Goal: Transaction & Acquisition: Book appointment/travel/reservation

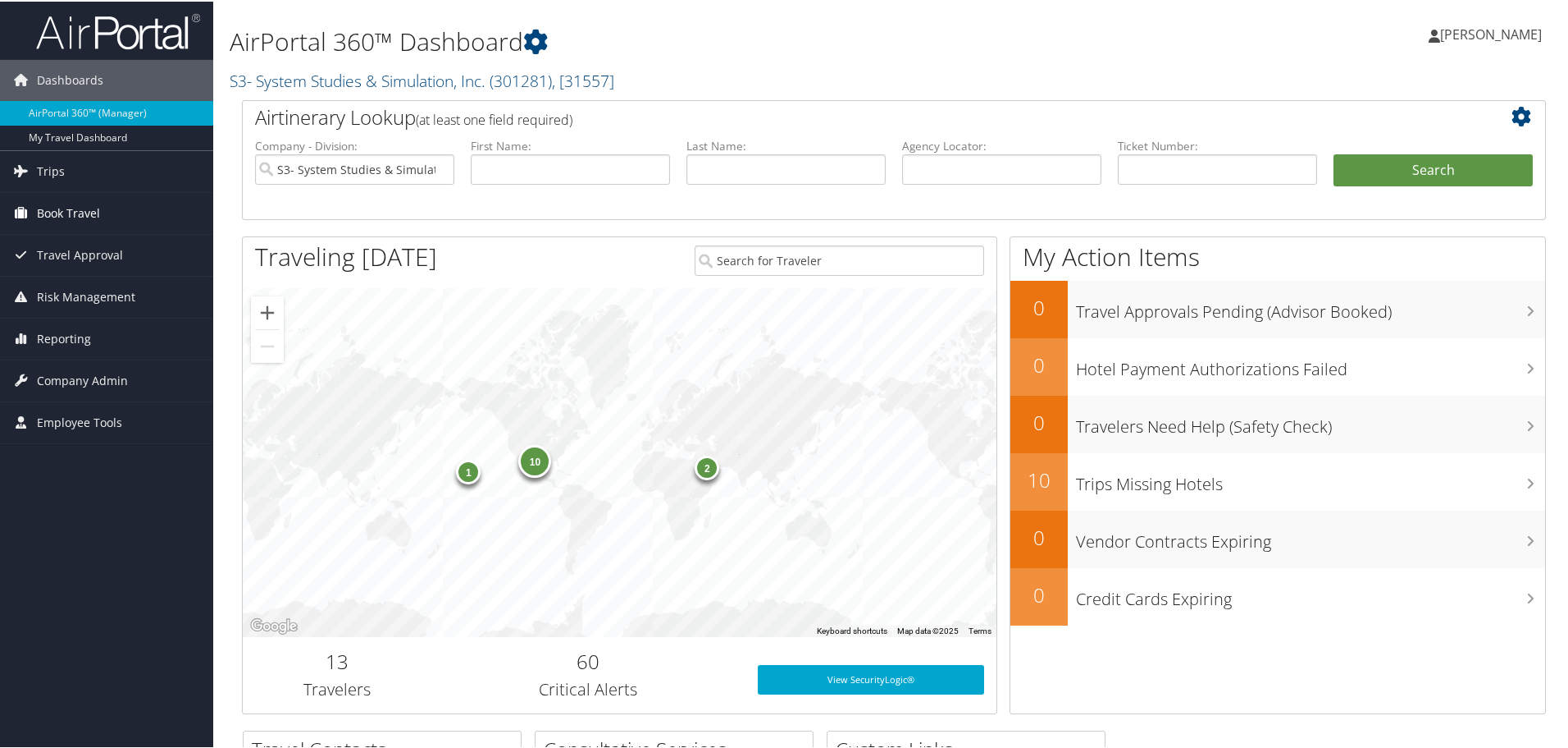
click at [99, 222] on span "Book Travel" at bounding box center [68, 212] width 63 height 41
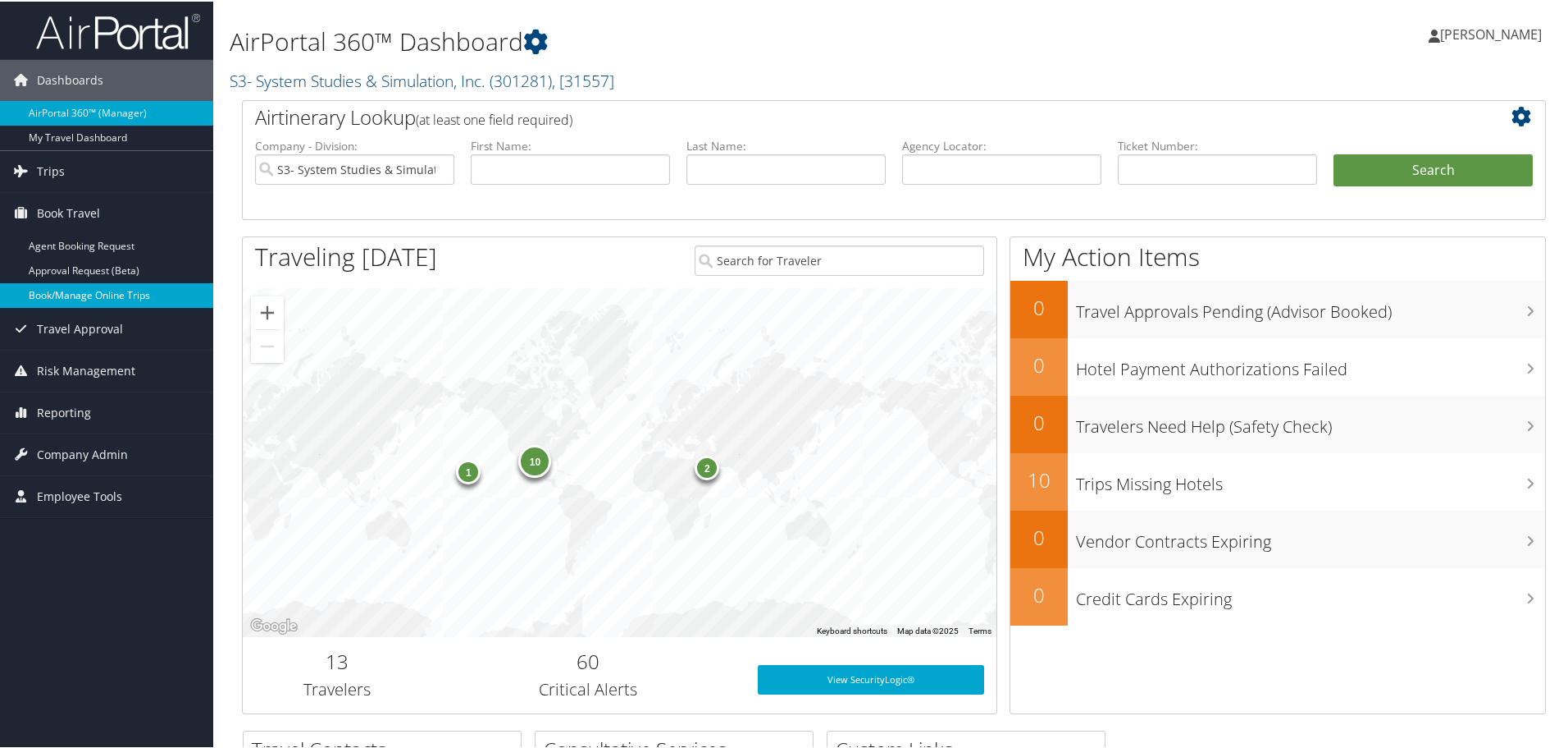
click at [93, 298] on link "Book/Manage Online Trips" at bounding box center [106, 293] width 213 height 24
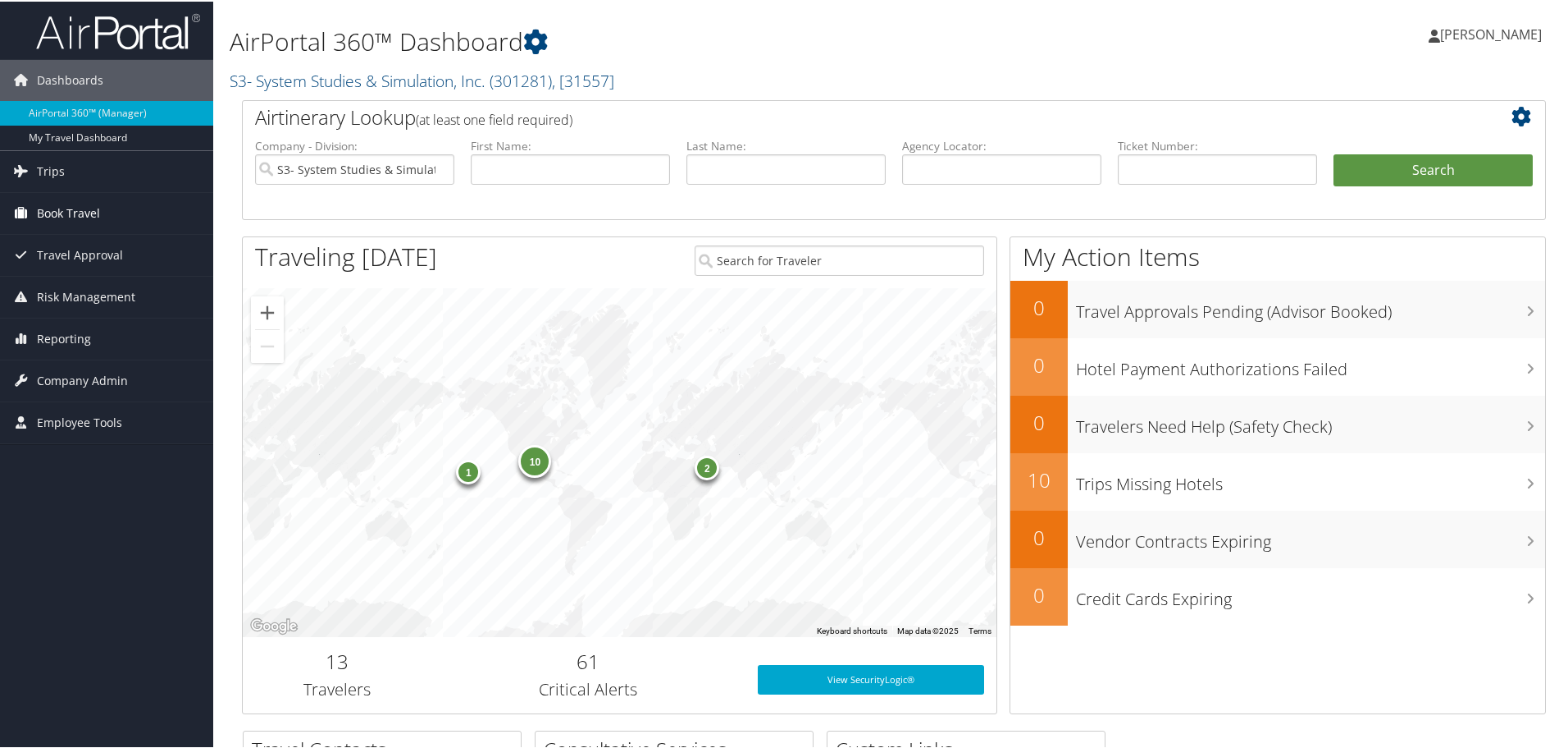
click at [61, 219] on span "Book Travel" at bounding box center [68, 212] width 63 height 41
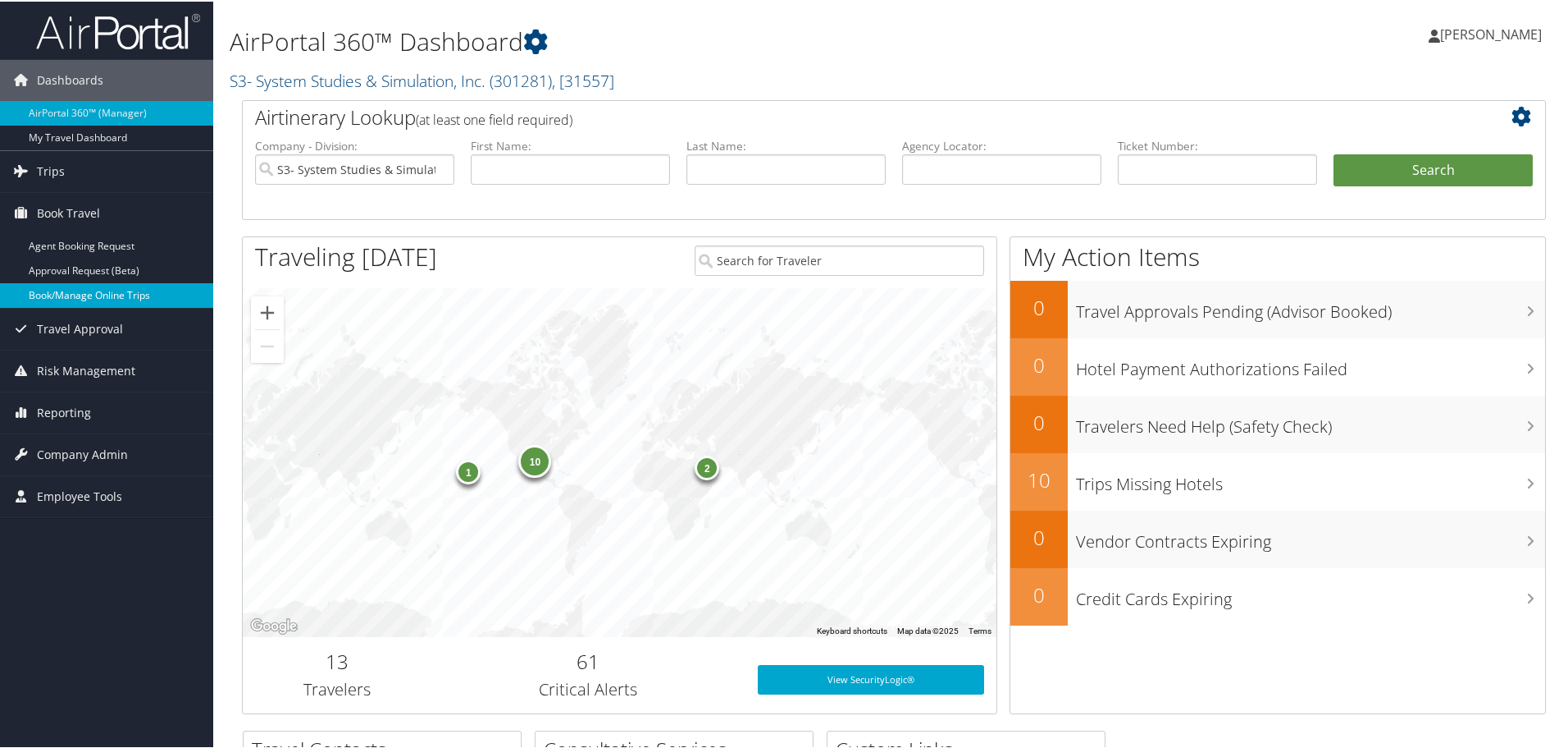
click at [63, 293] on link "Book/Manage Online Trips" at bounding box center [106, 293] width 213 height 24
click at [84, 287] on link "Book/Manage Online Trips" at bounding box center [106, 293] width 213 height 24
click at [91, 217] on span "Book Travel" at bounding box center [68, 212] width 63 height 41
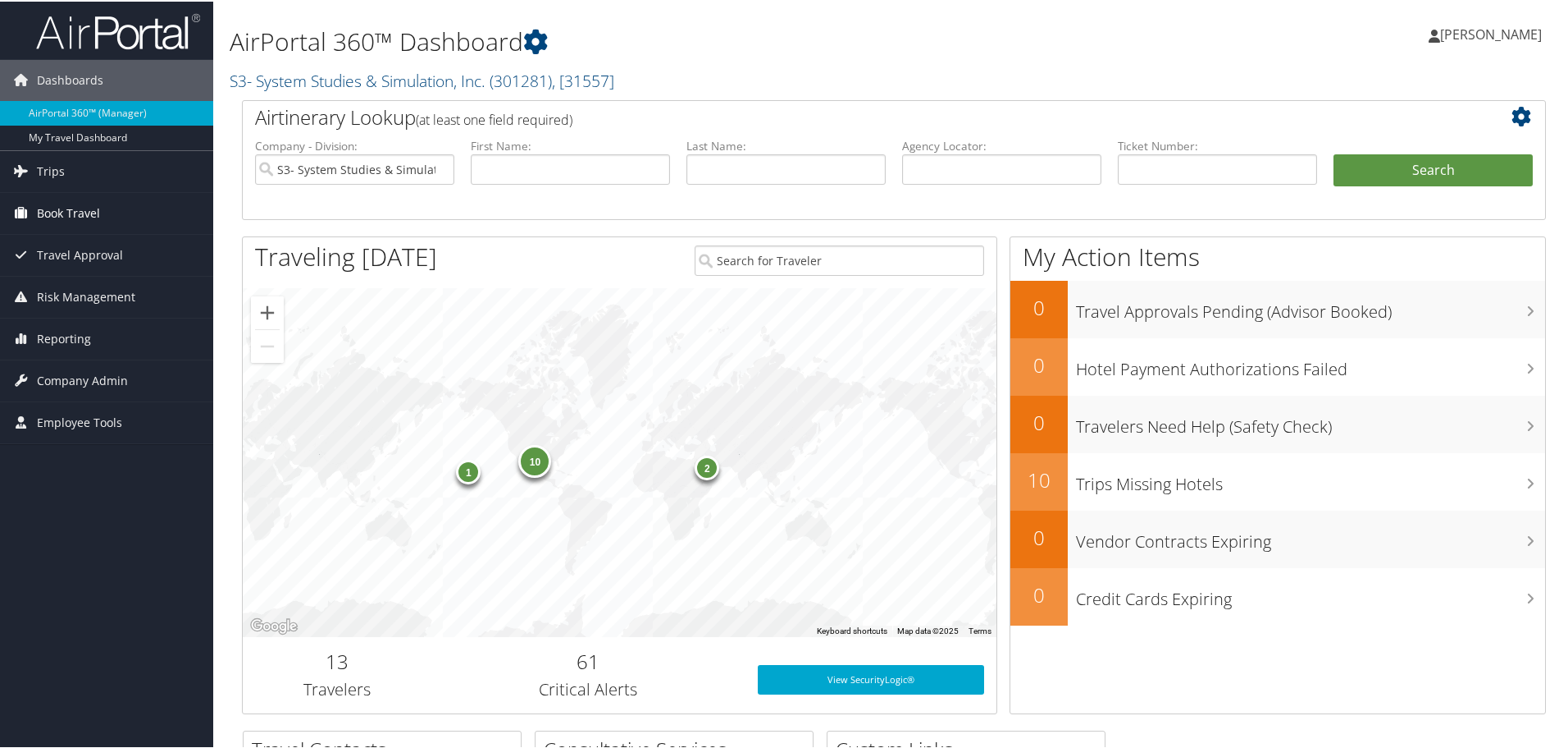
click at [62, 223] on span "Book Travel" at bounding box center [68, 212] width 63 height 41
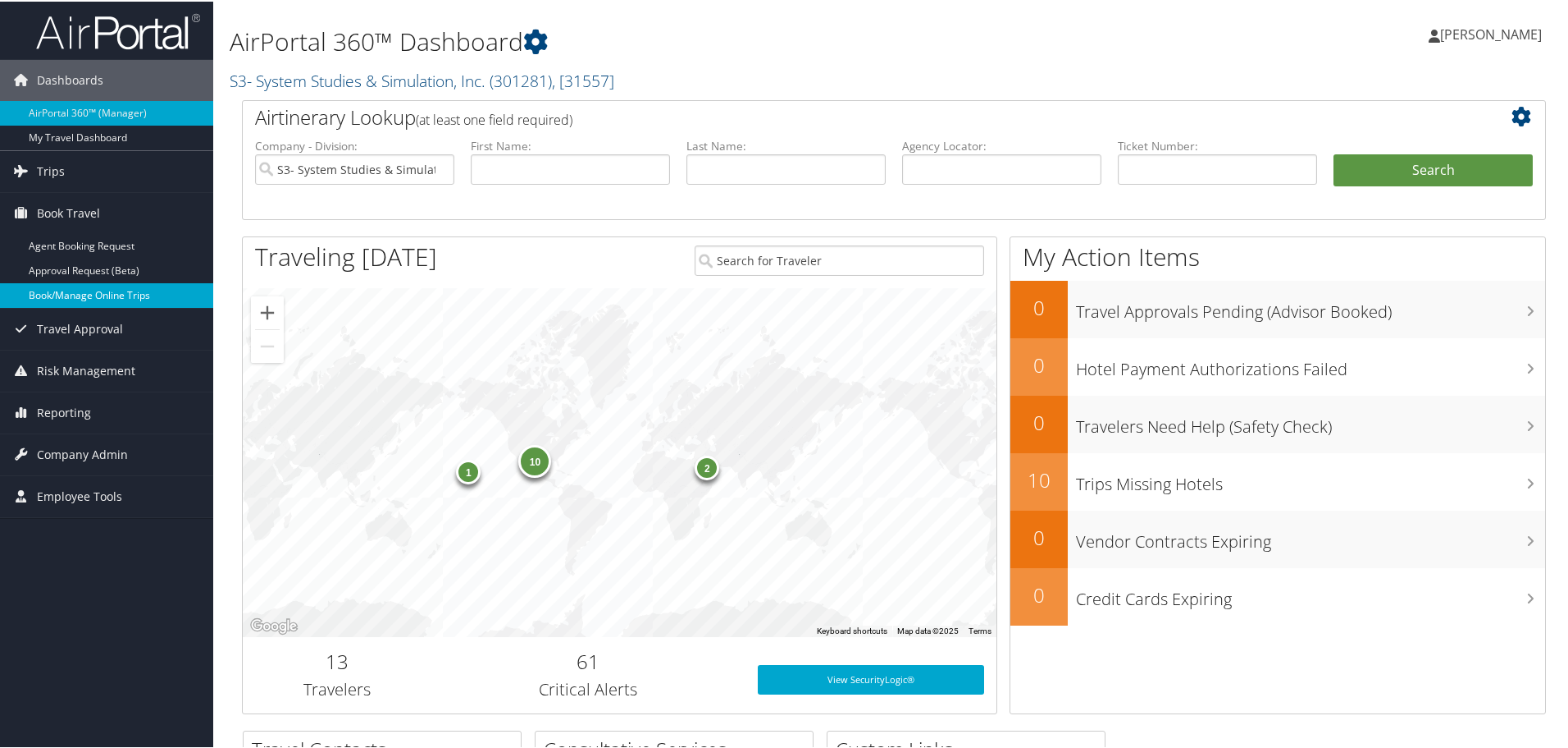
click at [63, 290] on link "Book/Manage Online Trips" at bounding box center [106, 293] width 213 height 24
